Goal: Understand process/instructions: Learn how to perform a task or action

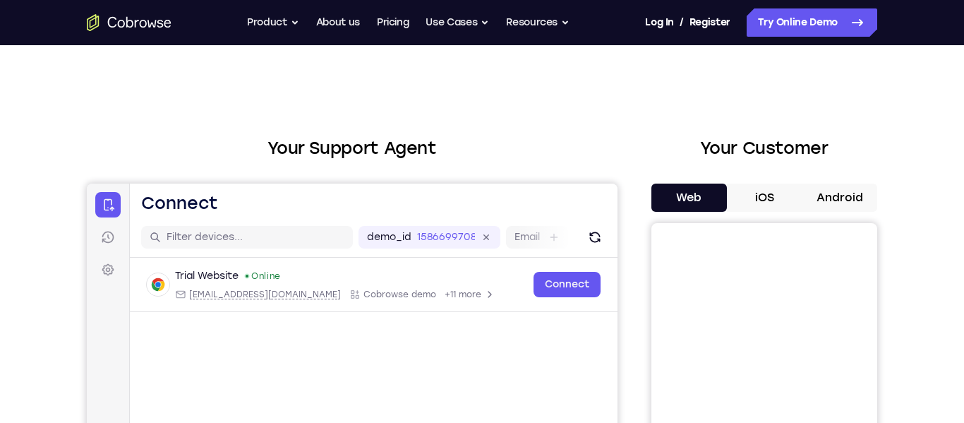
click at [851, 196] on button "Android" at bounding box center [838, 197] width 75 height 28
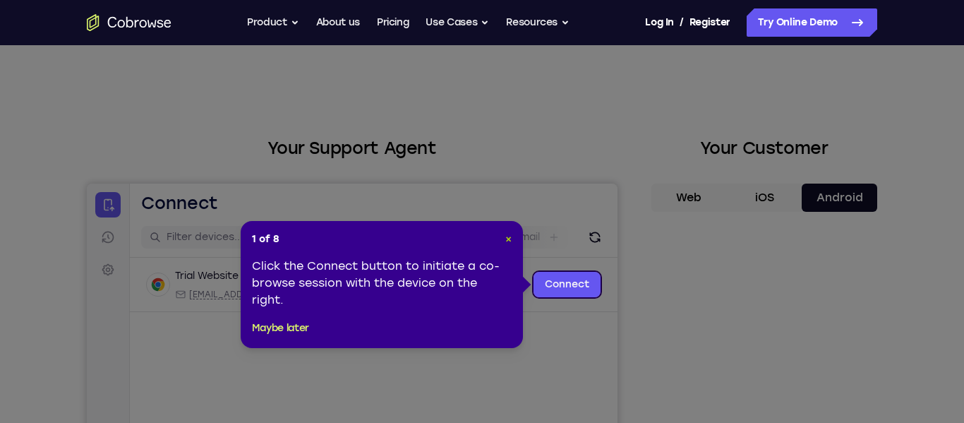
click at [506, 238] on span "×" at bounding box center [508, 239] width 6 height 12
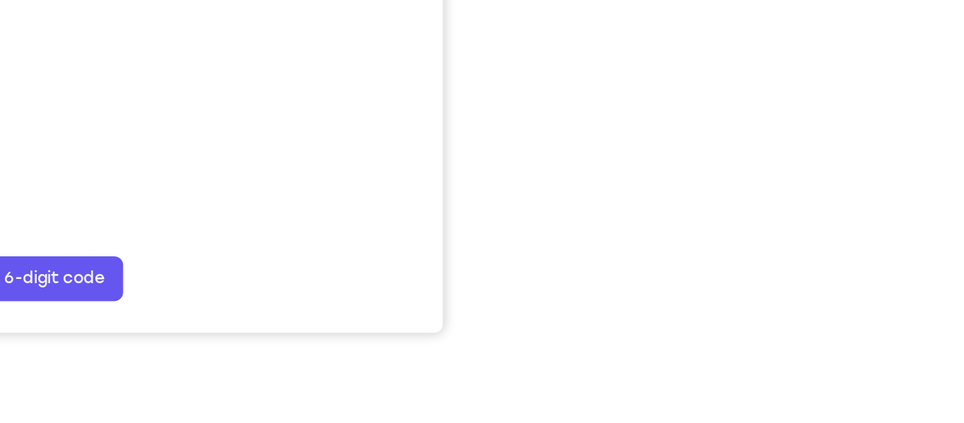
scroll to position [289, 0]
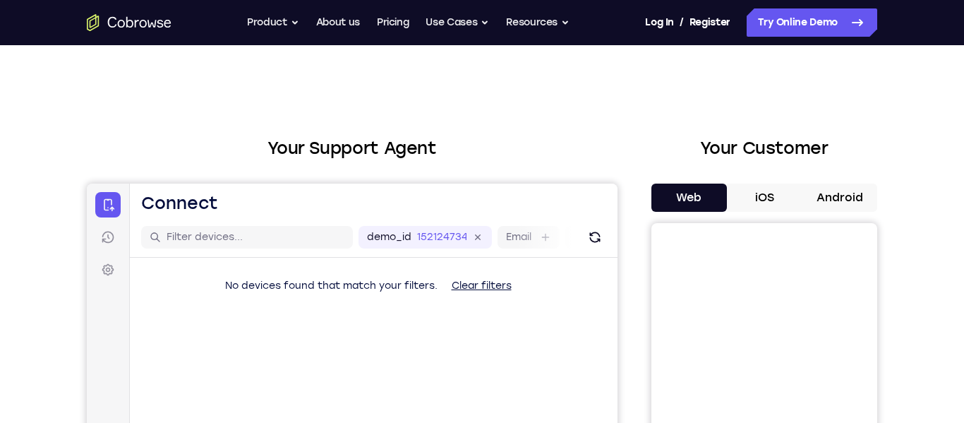
click at [834, 195] on button "Android" at bounding box center [838, 197] width 75 height 28
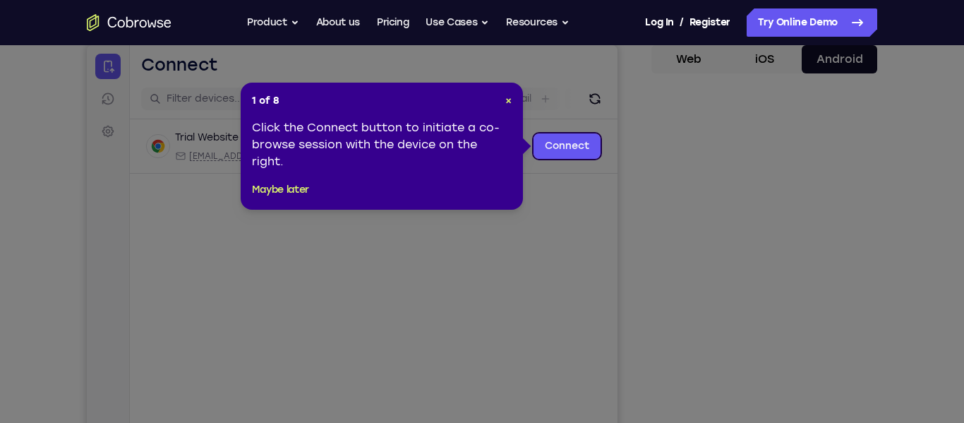
scroll to position [142, 0]
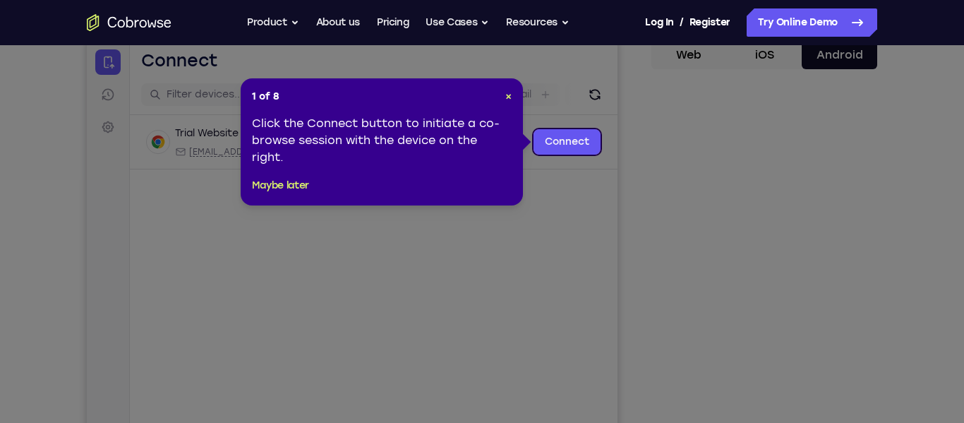
click at [731, 272] on icon at bounding box center [482, 211] width 964 height 423
click at [510, 97] on span "×" at bounding box center [508, 96] width 6 height 12
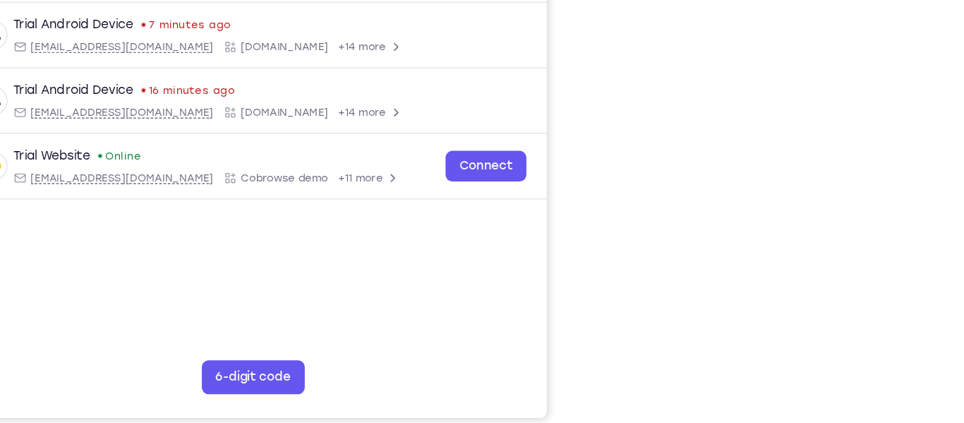
scroll to position [239, 0]
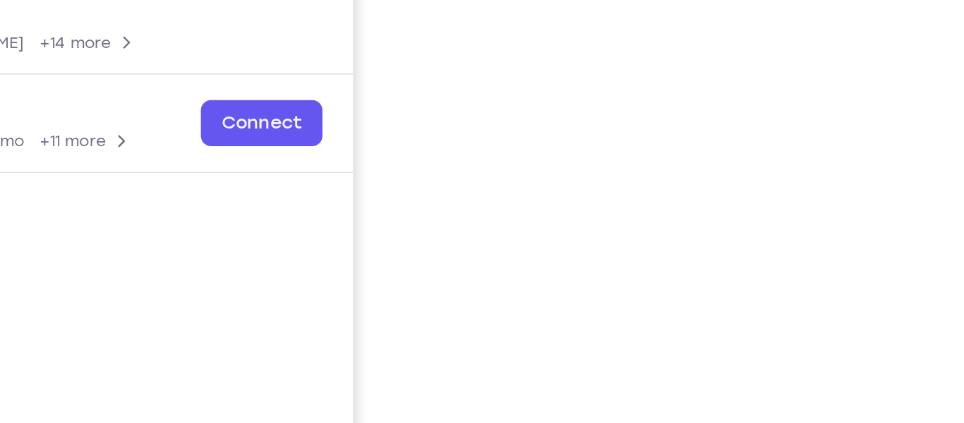
click at [916, 158] on div "Your Support Agent Your Customer Web iOS Android Next Steps We’d be happy to gi…" at bounding box center [481, 271] width 903 height 930
